Goal: Task Accomplishment & Management: Manage account settings

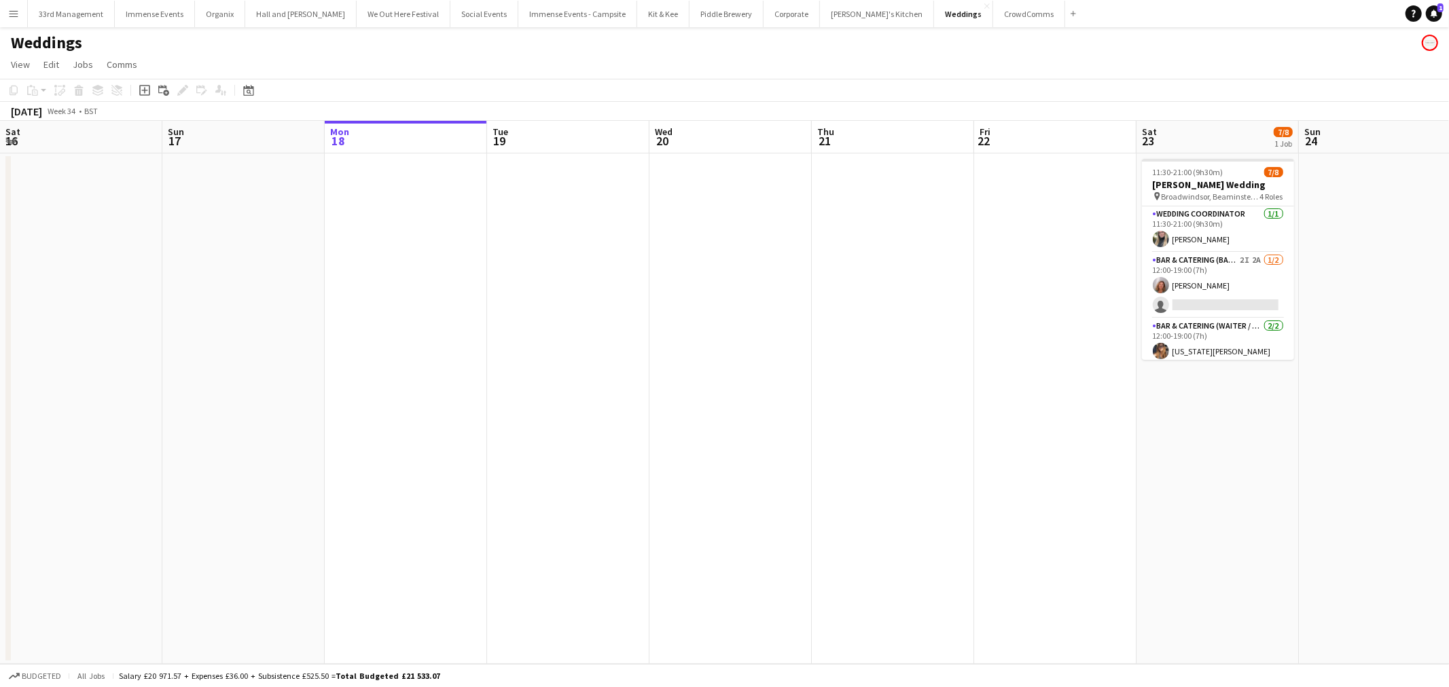
scroll to position [0, 480]
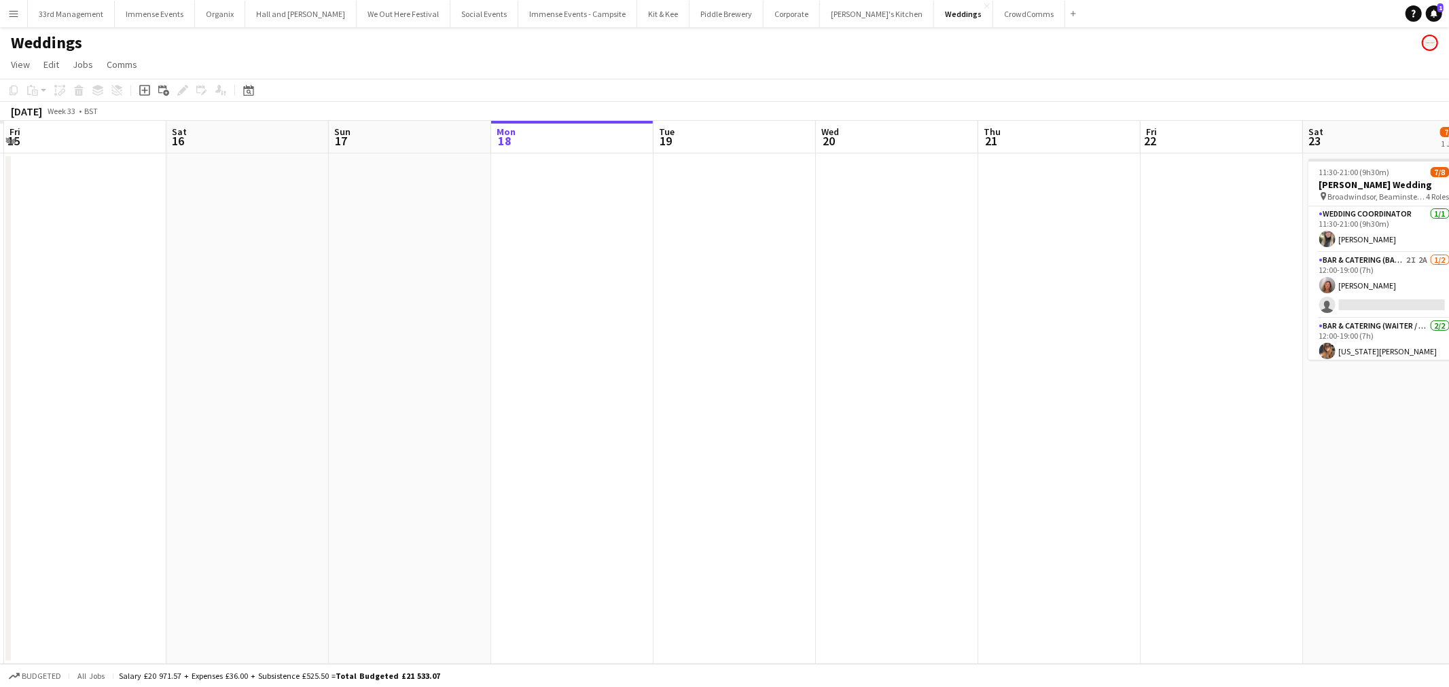
drag, startPoint x: 478, startPoint y: 318, endPoint x: 1126, endPoint y: 315, distance: 647.4
click at [1126, 315] on app-calendar-viewport "Wed 13 Thu 14 Fri 15 Sat 16 Sun 17 Mon 18 Tue 19 Wed 20 Thu 21 Fri 22 Sat 23 7/…" at bounding box center [724, 392] width 1449 height 543
drag, startPoint x: 477, startPoint y: 323, endPoint x: 1274, endPoint y: 287, distance: 798.3
click at [1313, 279] on app-calendar-viewport "Wed 13 Thu 14 Fri 15 Sat 16 Sun 17 Mon 18 Tue 19 Wed 20 Thu 21 Fri 22 Sat 23 7/…" at bounding box center [724, 392] width 1449 height 543
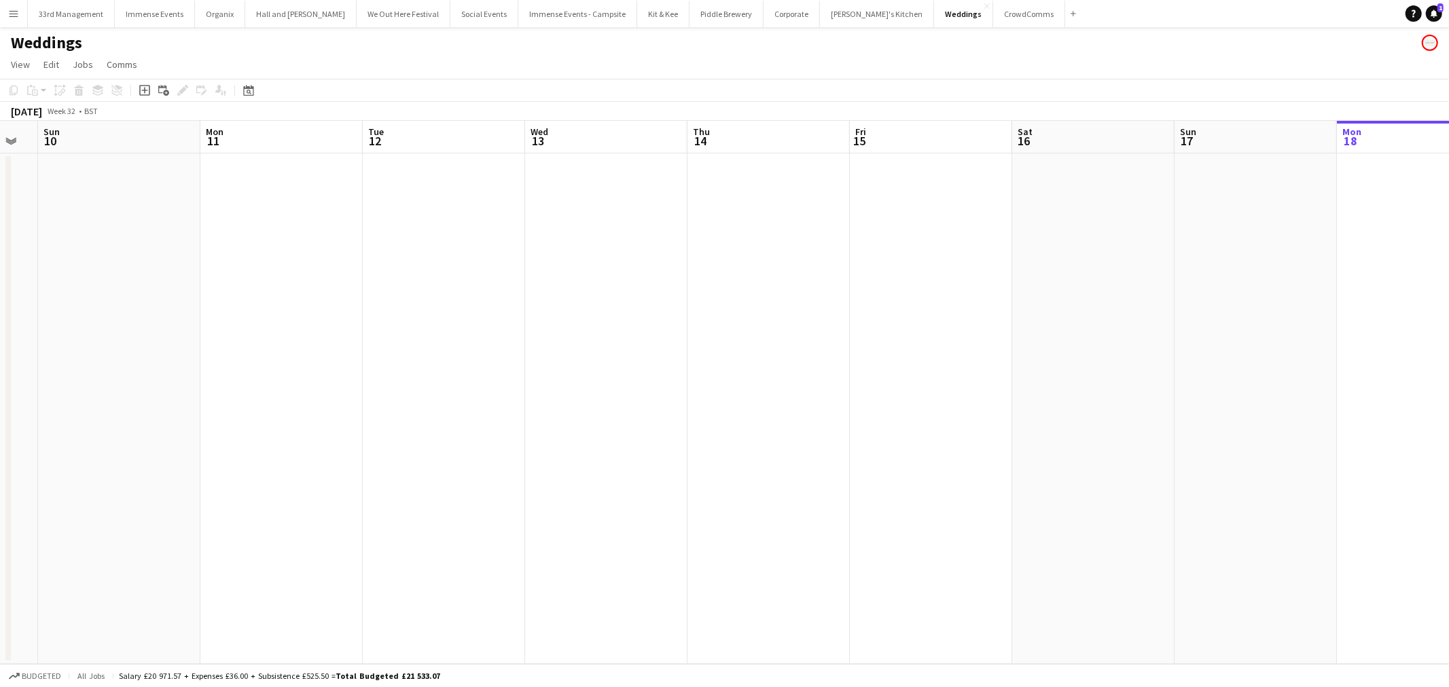
drag, startPoint x: 724, startPoint y: 302, endPoint x: 748, endPoint y: 70, distance: 233.5
click at [732, 294] on app-calendar-viewport "Fri 8 Sat 9 Sun 10 Mon 11 Tue 12 Wed 13 Thu 14 Fri 15 Sat 16 Sun 17 Mon 18 Tue …" at bounding box center [724, 392] width 1449 height 543
click at [820, 24] on button "[PERSON_NAME]'s Kitchen Close" at bounding box center [877, 14] width 114 height 26
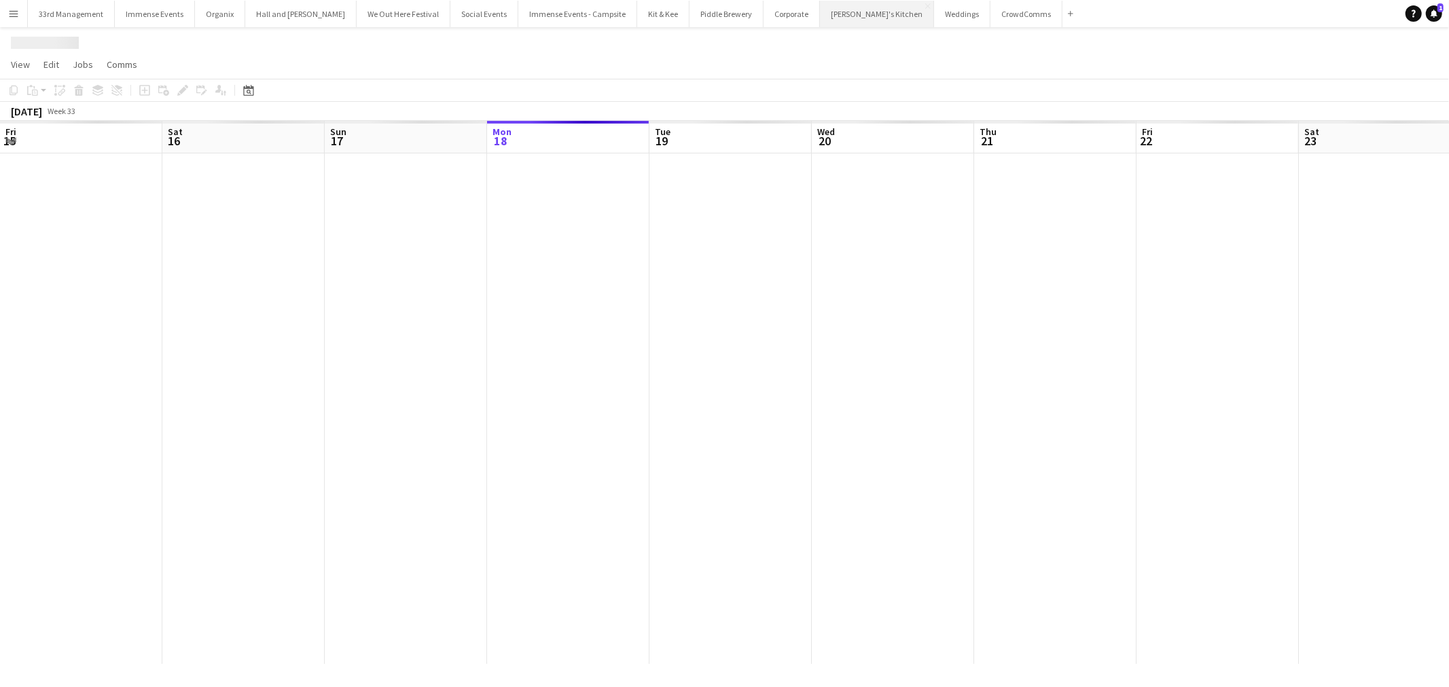
click at [820, 16] on button "[PERSON_NAME]'s Kitchen Close" at bounding box center [877, 14] width 114 height 26
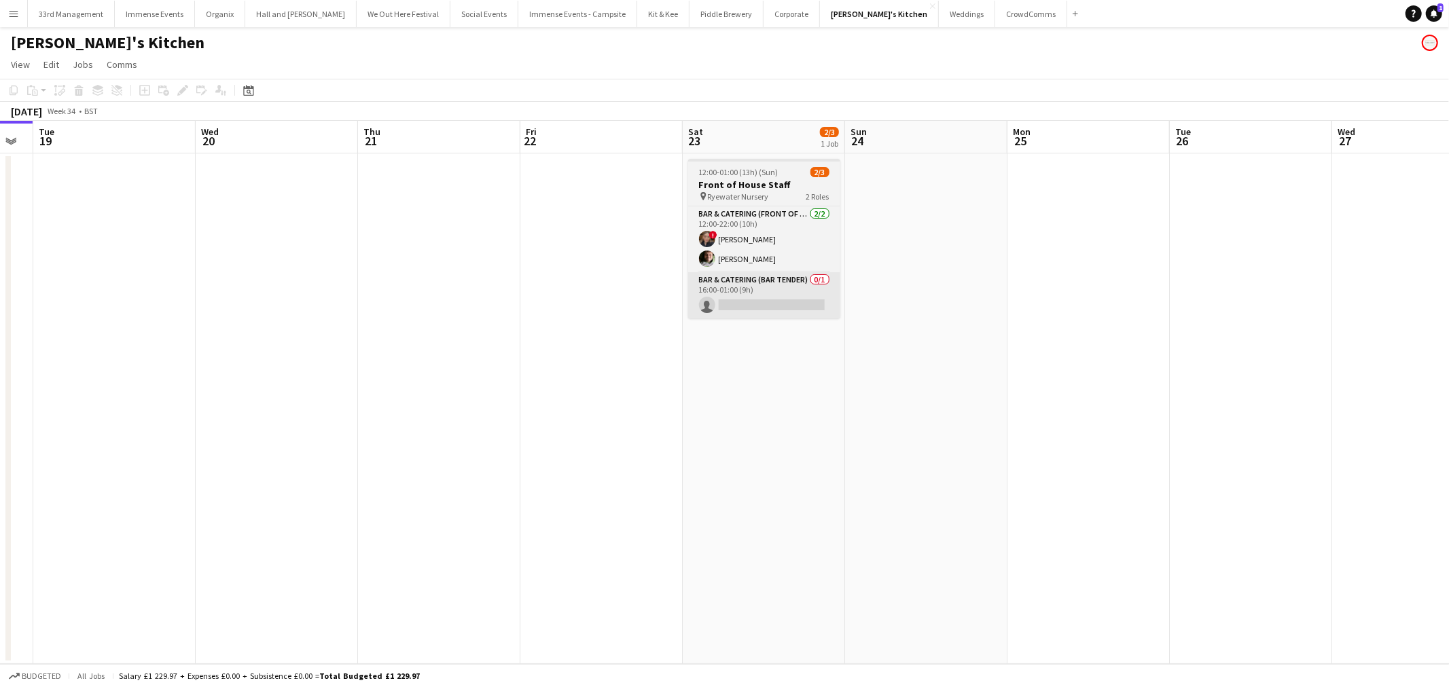
drag, startPoint x: 531, startPoint y: 447, endPoint x: 787, endPoint y: 303, distance: 293.8
click at [323, 473] on app-calendar-viewport "Sat 16 4/4 1 Job Sun 17 Mon 18 Tue 19 Wed 20 Thu 21 Fri 22 Sat 23 2/3 1 Job Sun…" at bounding box center [724, 392] width 1449 height 543
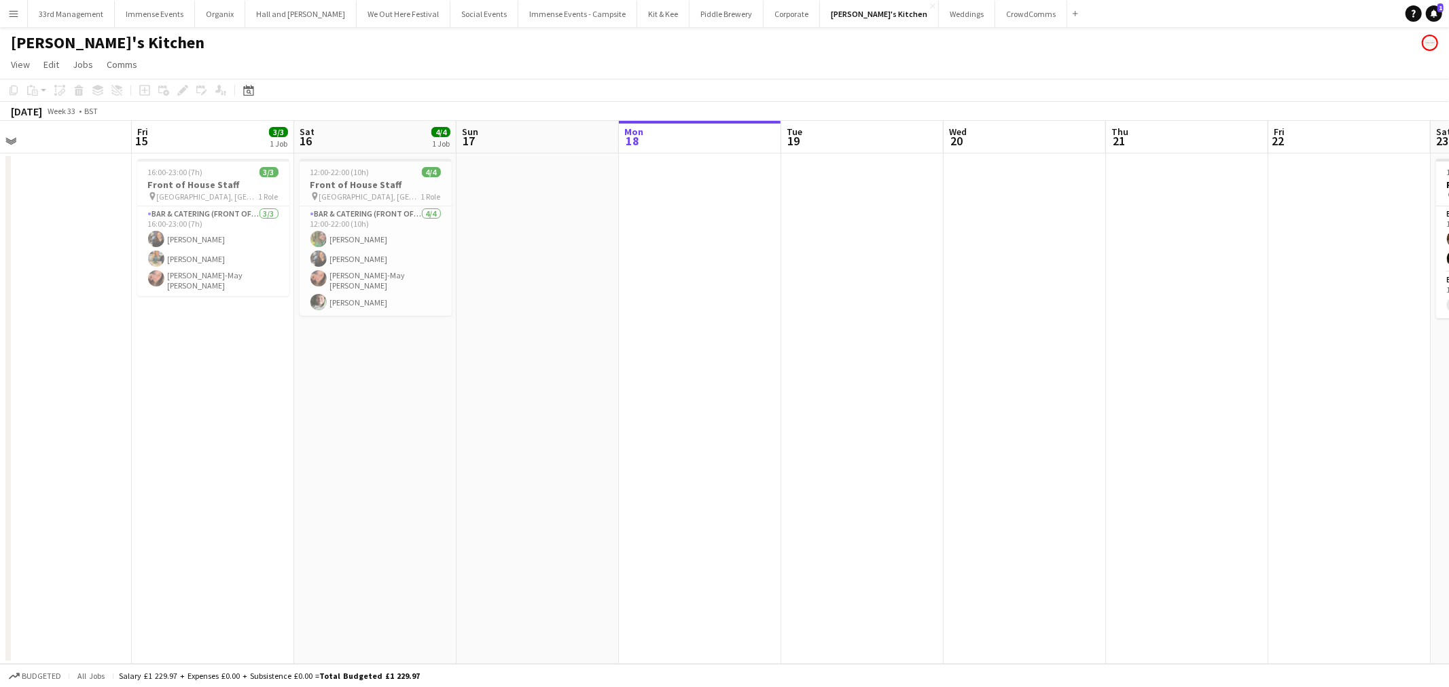
drag, startPoint x: 1289, startPoint y: 243, endPoint x: 662, endPoint y: 311, distance: 630.1
click at [1300, 243] on app-calendar-viewport "Tue 12 Wed 13 Thu 14 Fri 15 3/3 1 Job Sat 16 4/4 1 Job Sun 17 Mon 18 Tue 19 Wed…" at bounding box center [724, 392] width 1449 height 543
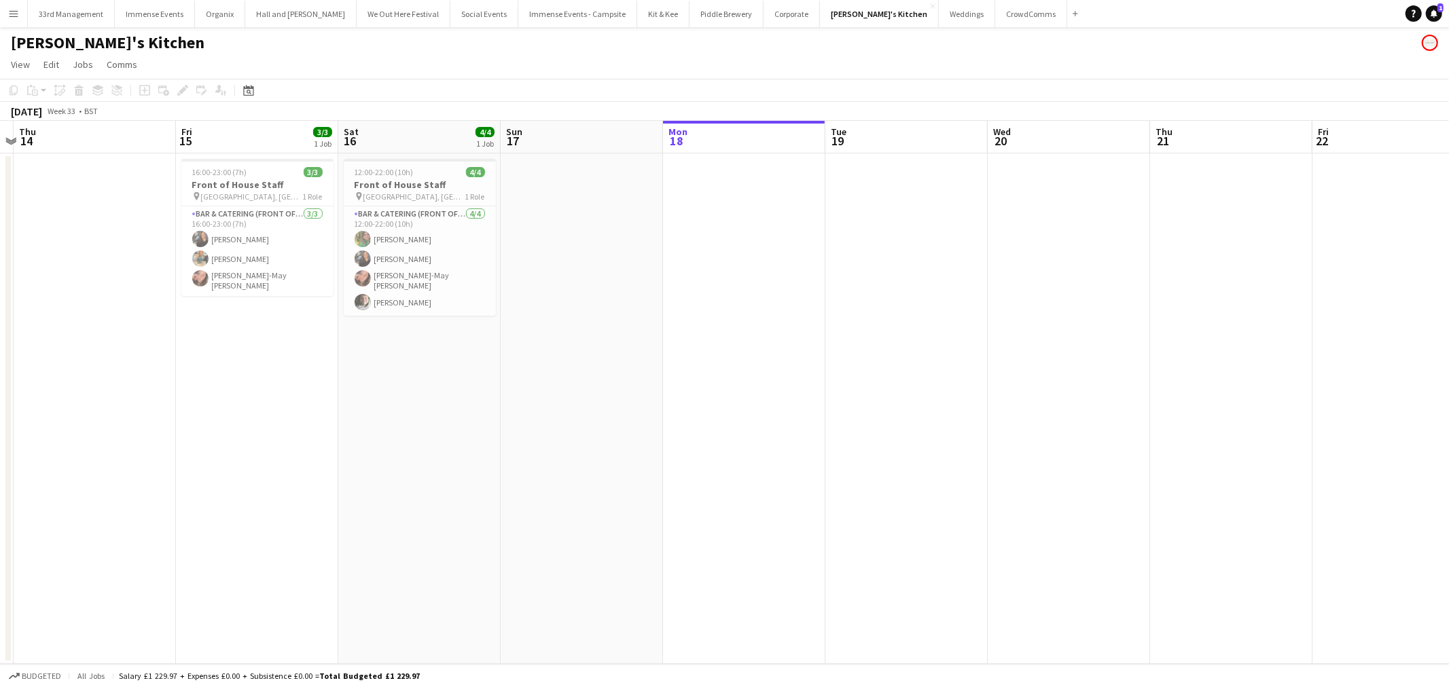
scroll to position [0, 428]
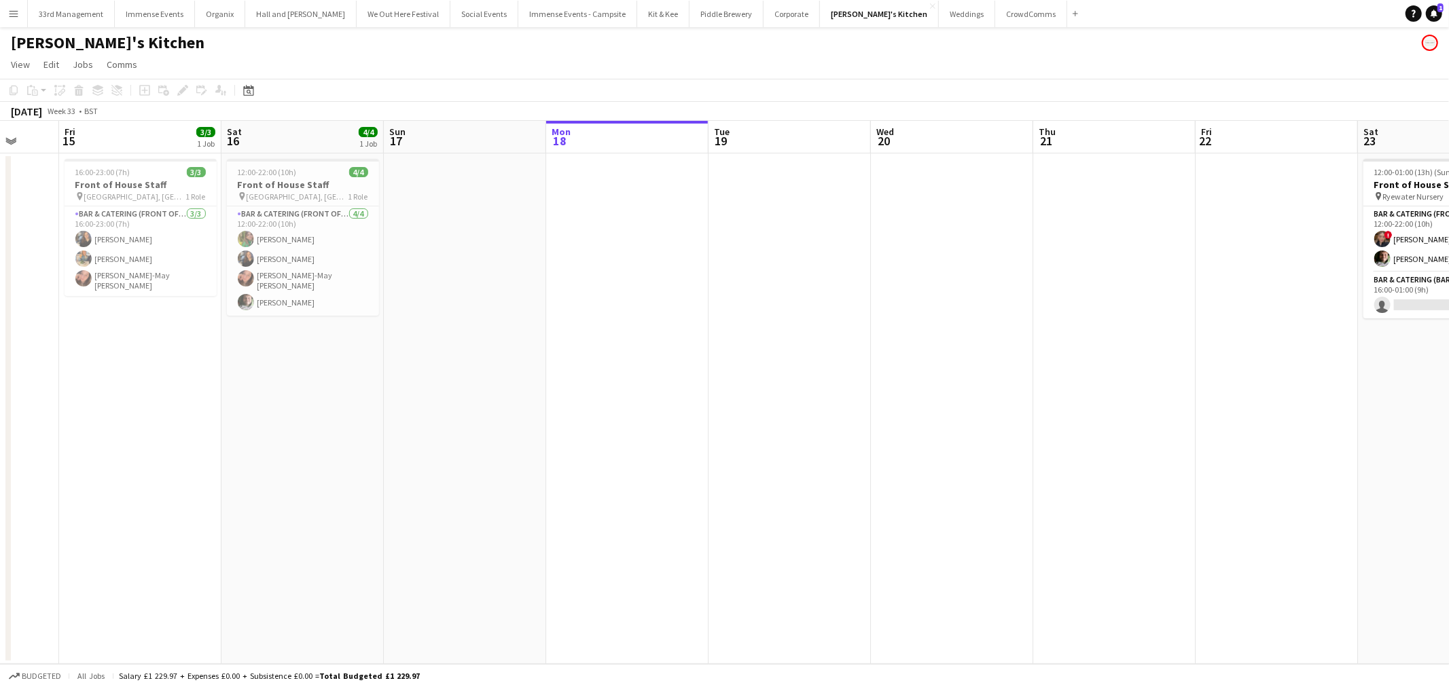
drag, startPoint x: 662, startPoint y: 311, endPoint x: 741, endPoint y: 307, distance: 78.9
click at [741, 308] on app-calendar-viewport "Tue 12 Wed 13 Thu 14 Fri 15 3/3 1 Job Sat 16 4/4 1 Job Sun 17 Mon 18 Tue 19 Wed…" at bounding box center [724, 392] width 1449 height 543
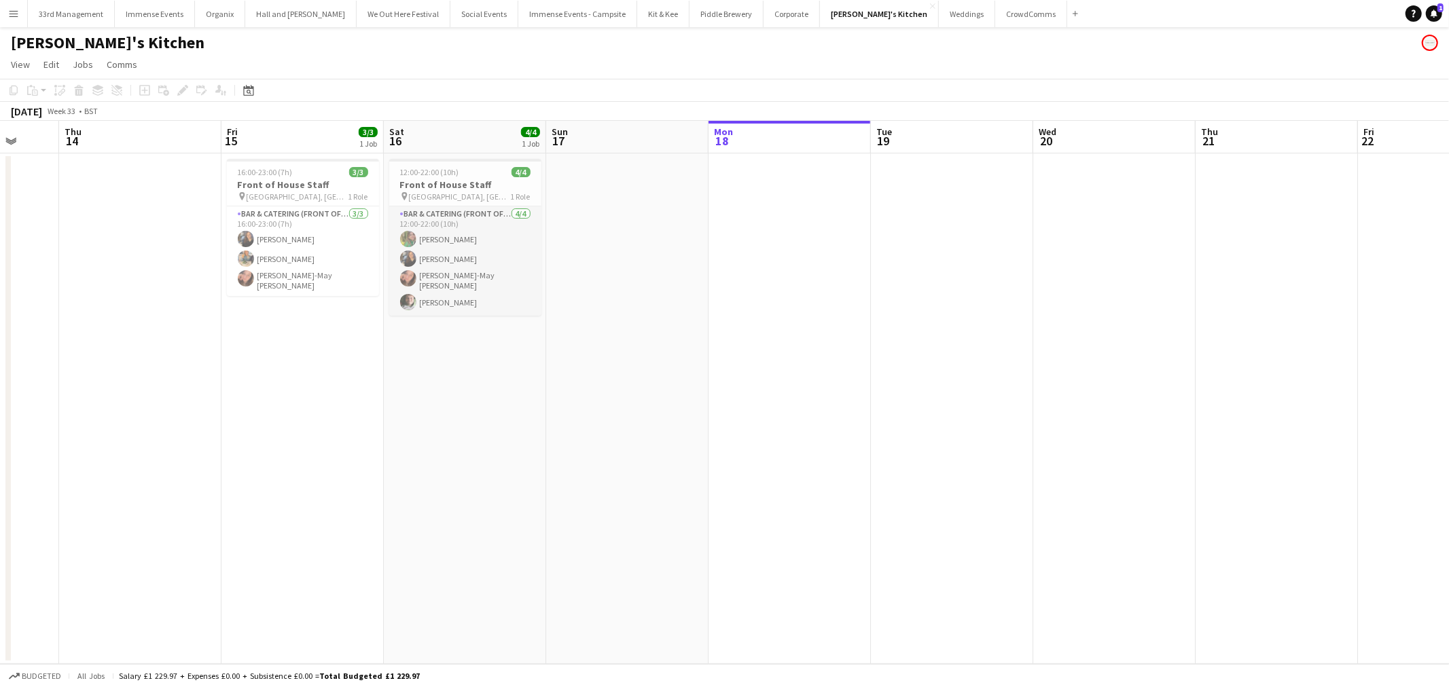
click at [492, 279] on app-card-role "Bar & Catering (Front of House) [DATE] 12:00-22:00 (10h) [PERSON_NAME] [PERSON_…" at bounding box center [465, 261] width 152 height 109
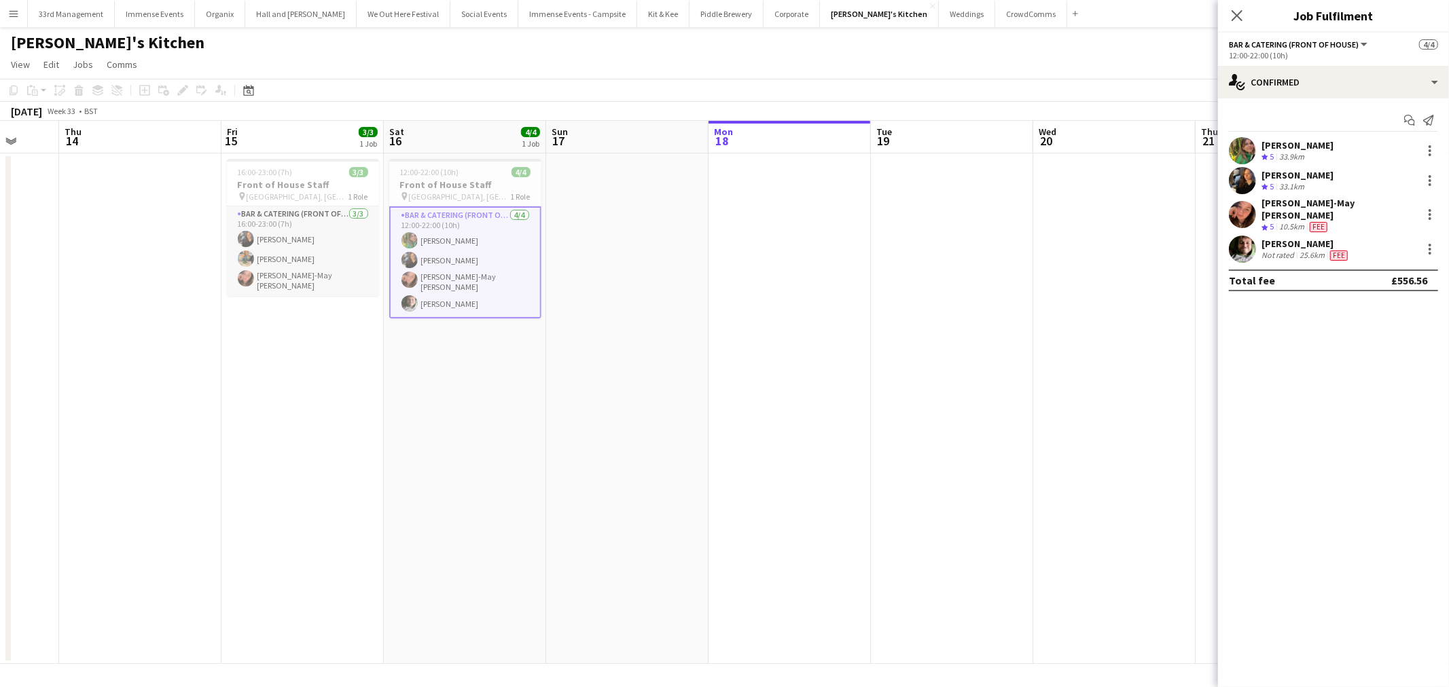
click at [331, 221] on app-card-role "Bar & Catering (Front of House) [DATE] 16:00-23:00 (7h) [PERSON_NAME] [PERSON_N…" at bounding box center [303, 252] width 152 height 90
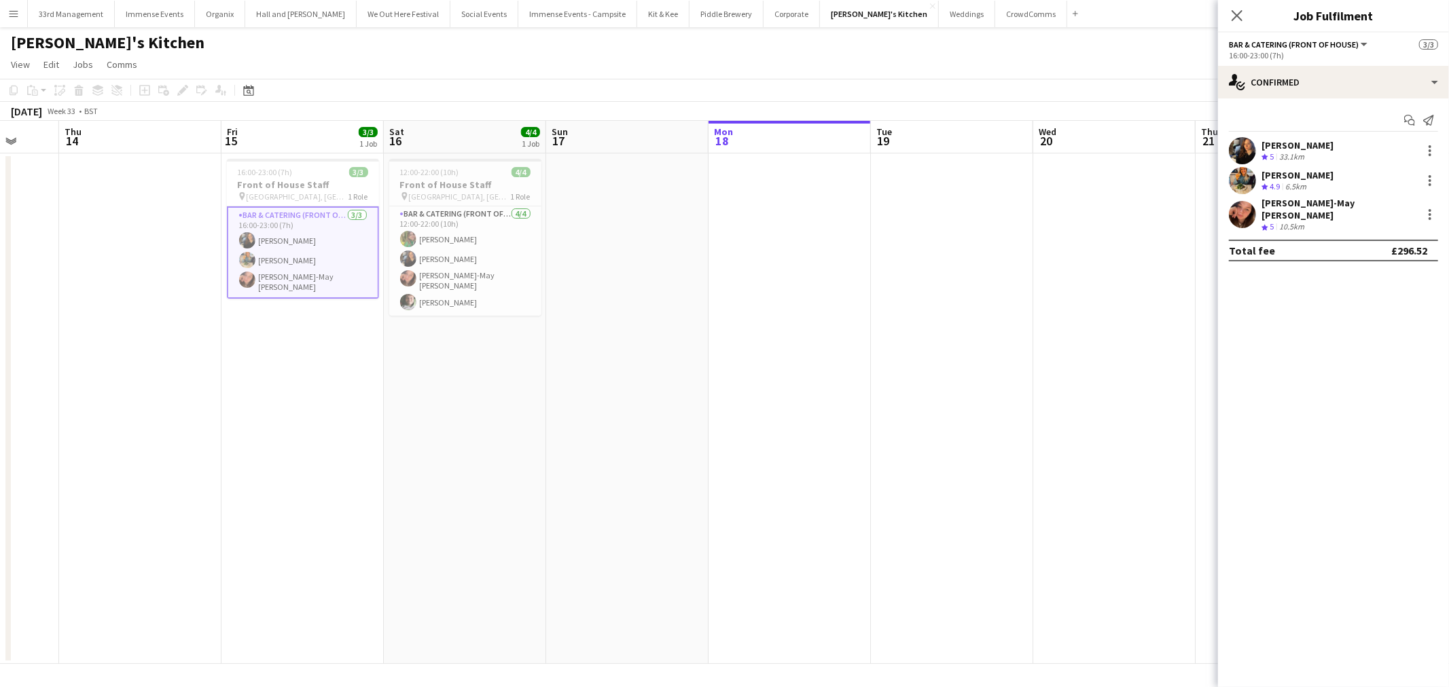
click at [899, 215] on app-date-cell at bounding box center [952, 409] width 162 height 511
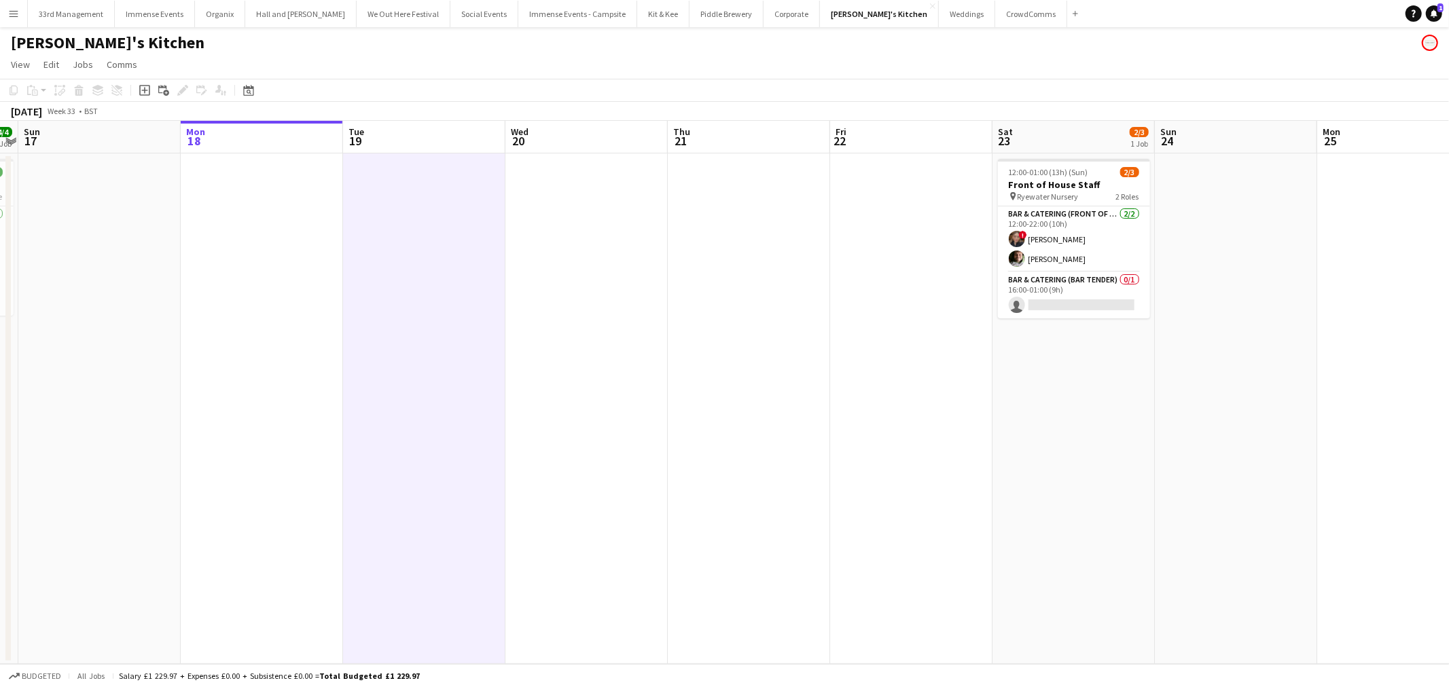
scroll to position [0, 465]
drag, startPoint x: 884, startPoint y: 295, endPoint x: 391, endPoint y: 293, distance: 493.2
click at [391, 293] on app-calendar-viewport "Thu 14 Fri 15 3/3 1 Job Sat 16 4/4 1 Job Sun 17 Mon 18 Tue 19 Wed 20 Thu 21 Fri…" at bounding box center [724, 392] width 1449 height 543
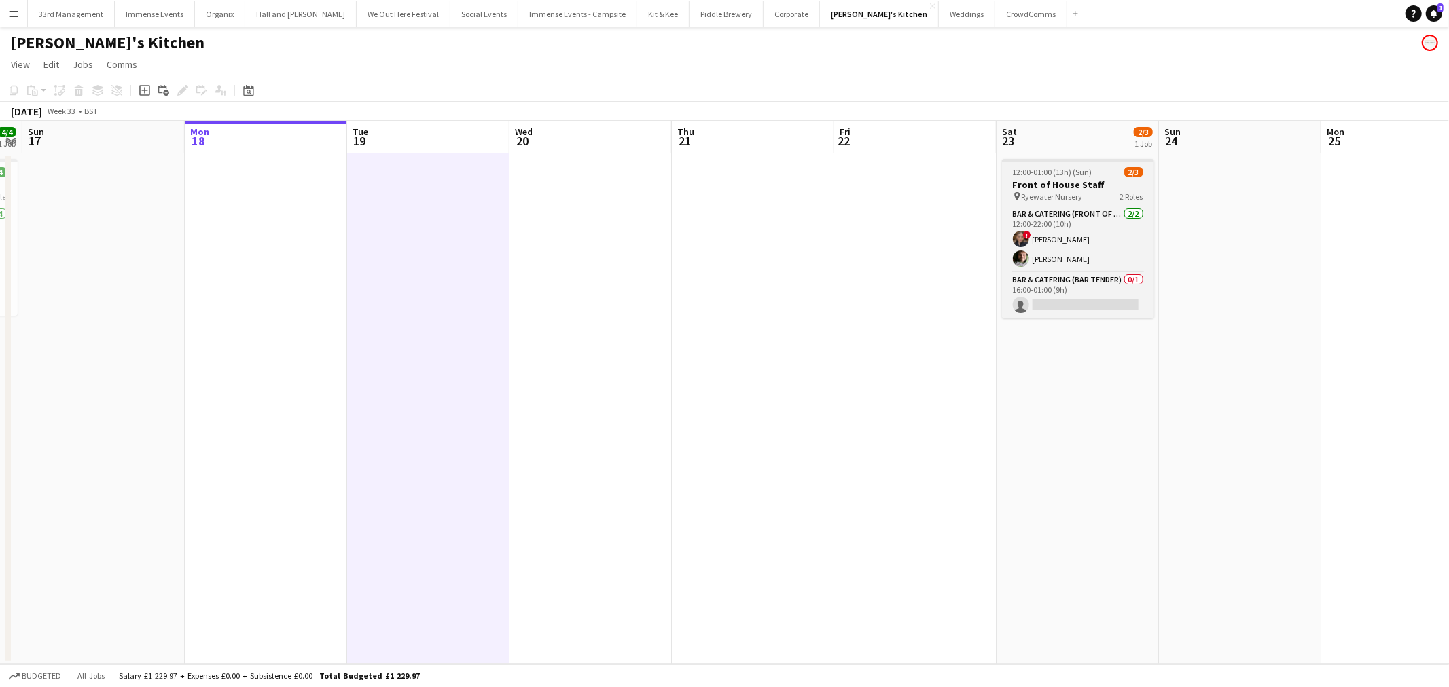
click at [1051, 192] on span "Ryewater Nursery" at bounding box center [1052, 197] width 61 height 10
